Goal: Transaction & Acquisition: Obtain resource

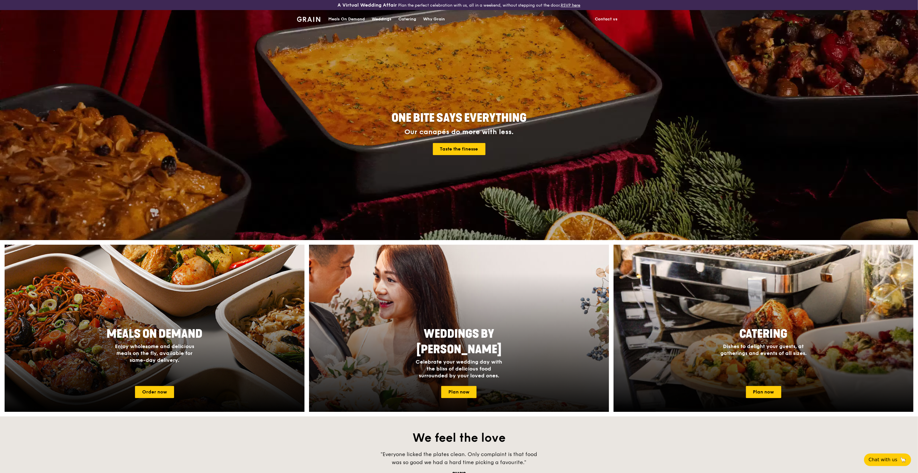
scroll to position [25, 0]
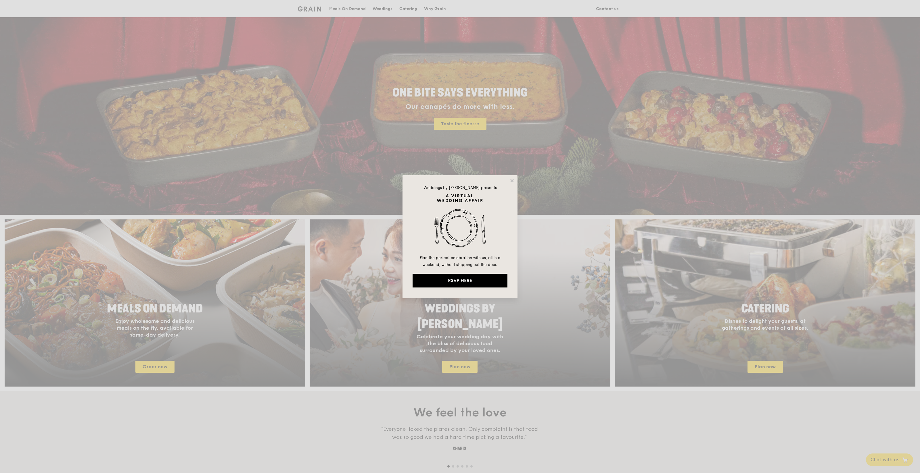
click at [154, 356] on div "Weddings by [PERSON_NAME] presents Plan the perfect celebration with us, all in…" at bounding box center [460, 236] width 920 height 473
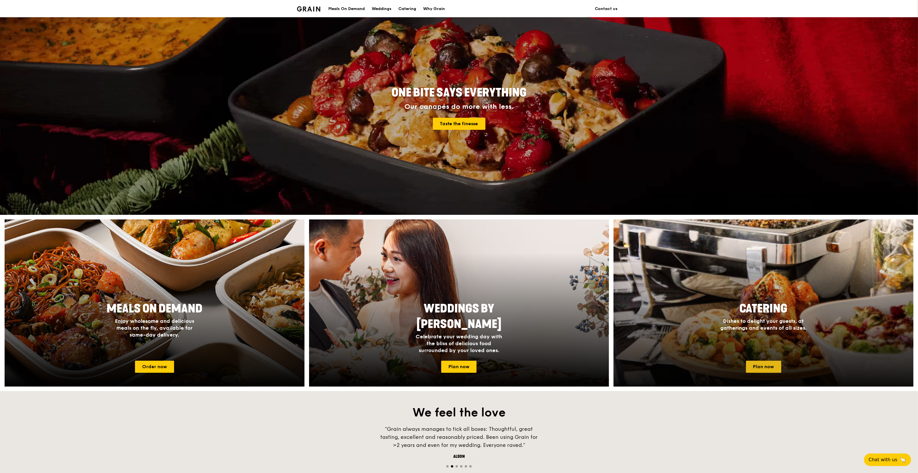
click at [760, 366] on link "Plan now" at bounding box center [763, 367] width 35 height 12
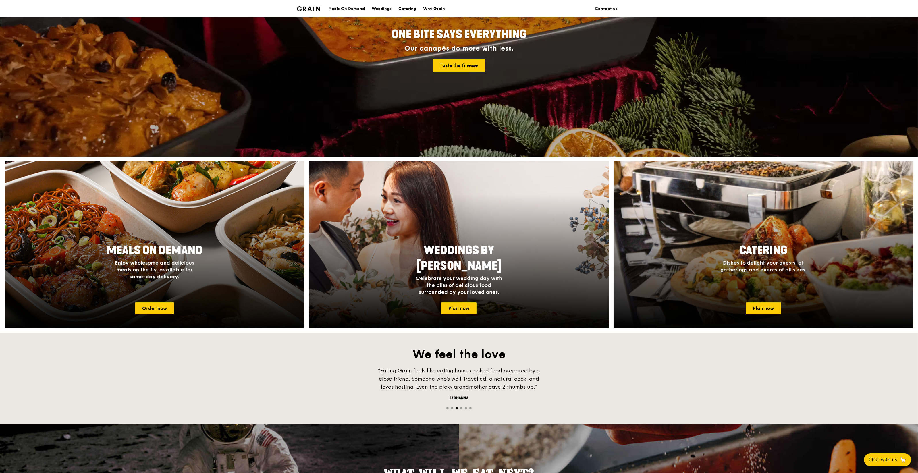
scroll to position [135, 0]
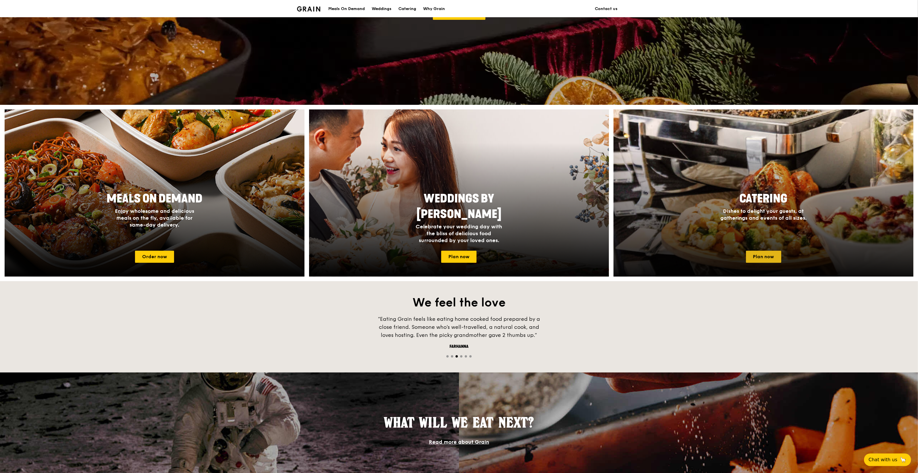
click at [766, 261] on link "Plan now" at bounding box center [763, 257] width 35 height 12
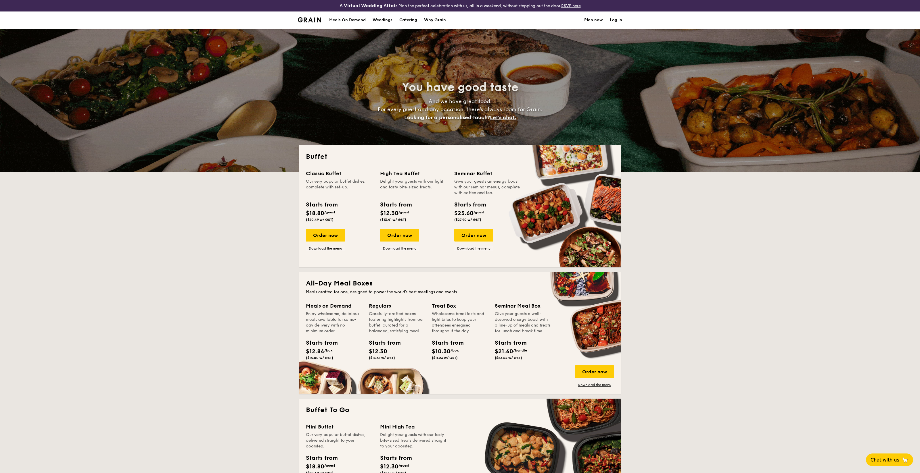
select select
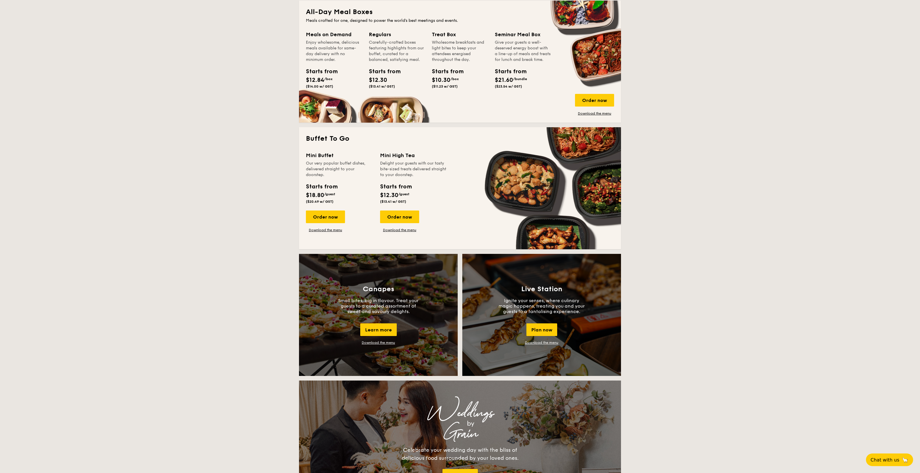
scroll to position [318, 0]
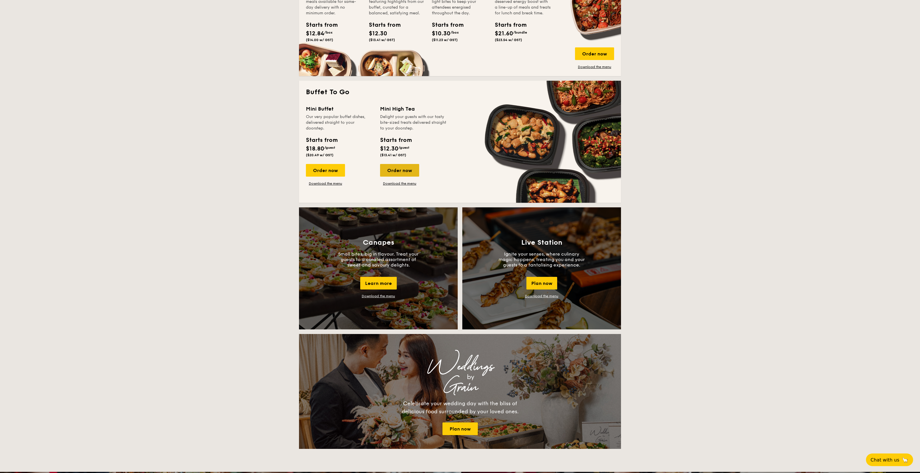
click at [404, 170] on div "Order now" at bounding box center [399, 170] width 39 height 13
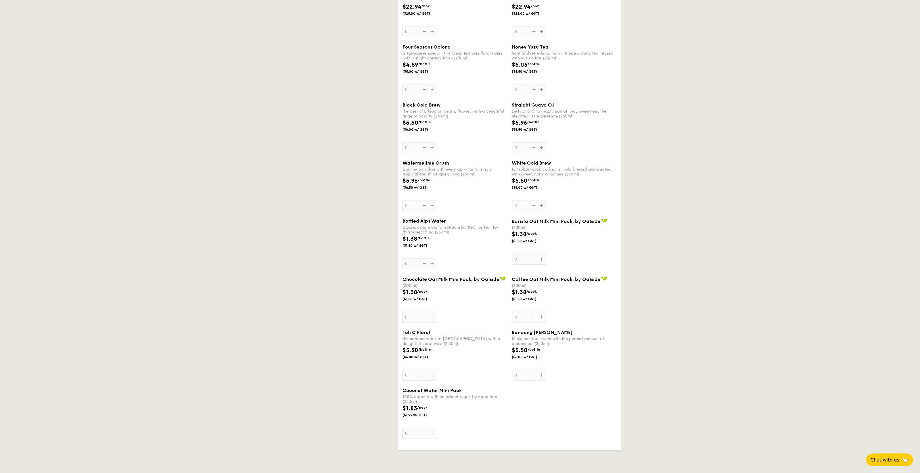
select select
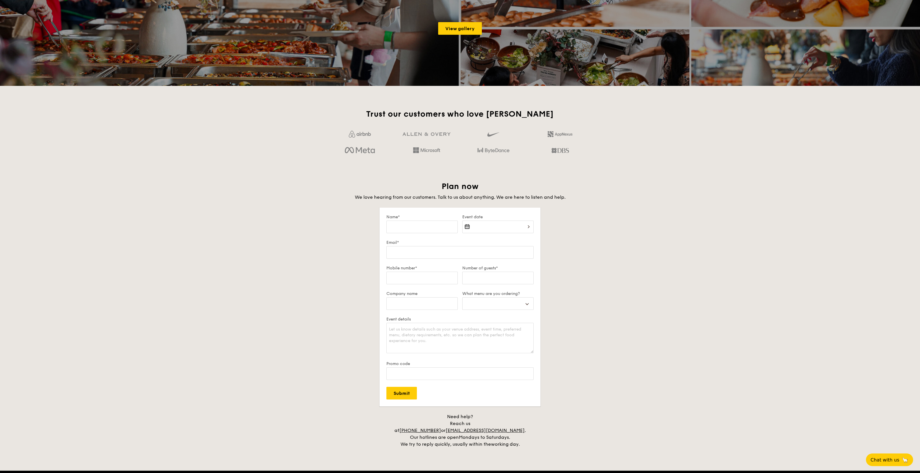
scroll to position [831, 0]
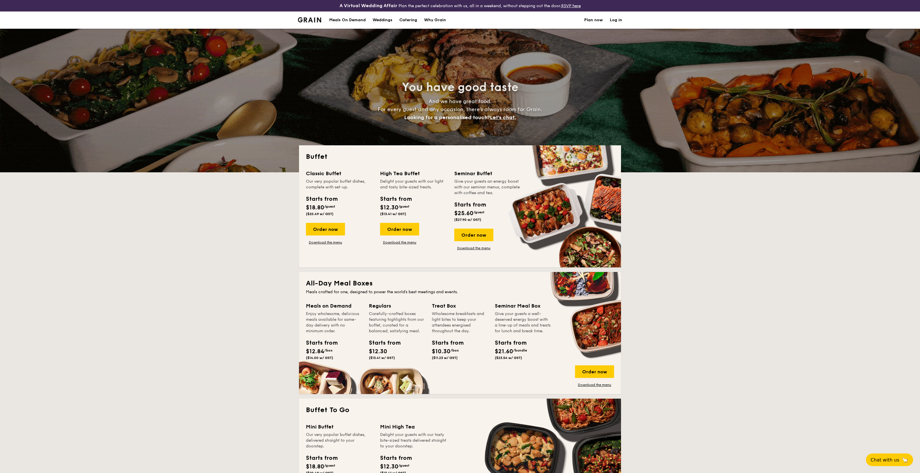
select select
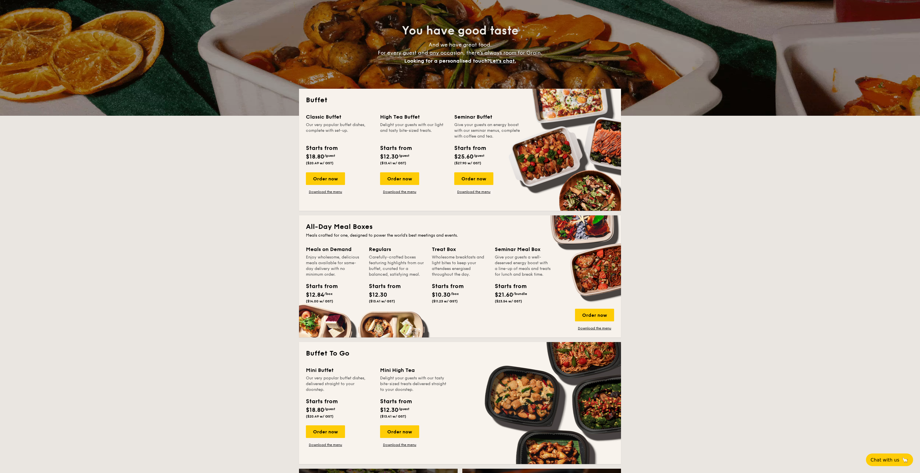
scroll to position [90, 0]
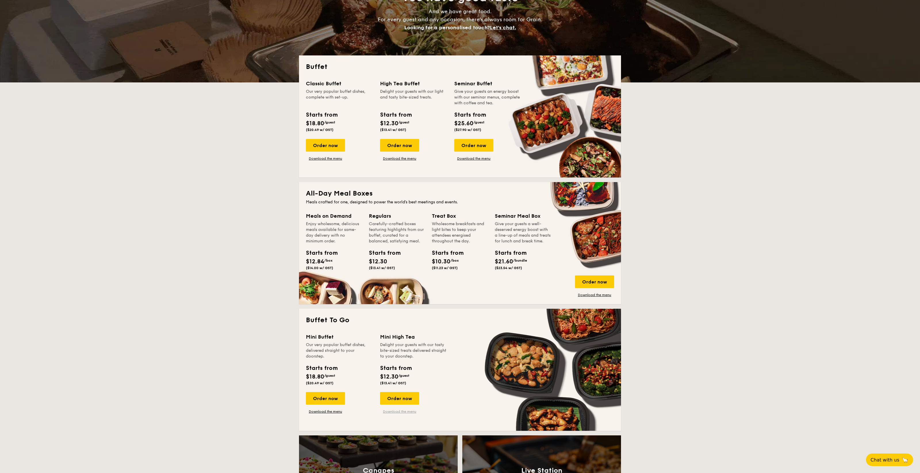
click at [393, 411] on link "Download the menu" at bounding box center [399, 412] width 39 height 5
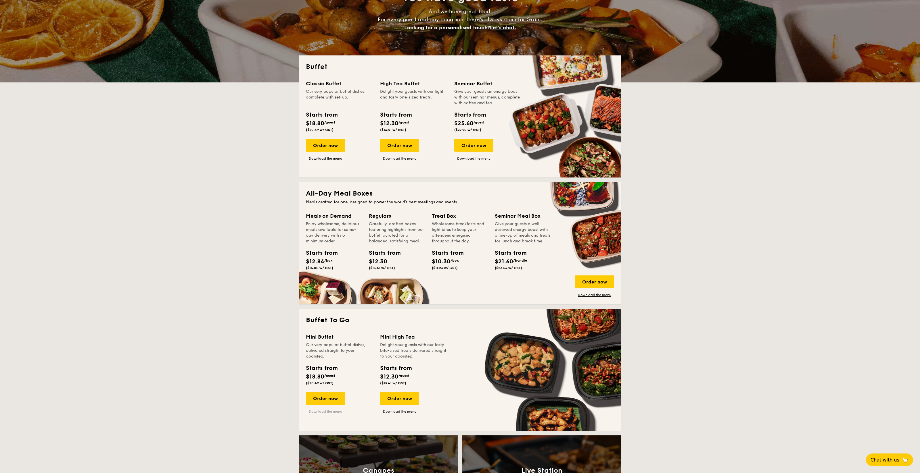
click at [321, 413] on link "Download the menu" at bounding box center [325, 412] width 39 height 5
